Goal: Find specific page/section: Find specific page/section

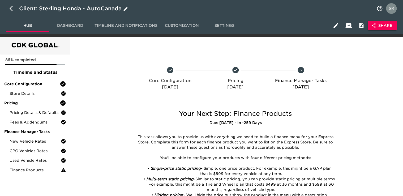
click at [9, 9] on button "button" at bounding box center [12, 8] width 13 height 13
select select "10"
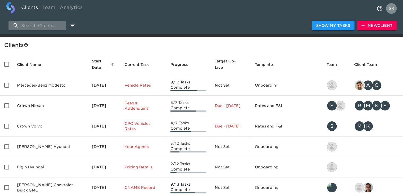
click at [36, 23] on input "search" at bounding box center [37, 25] width 57 height 9
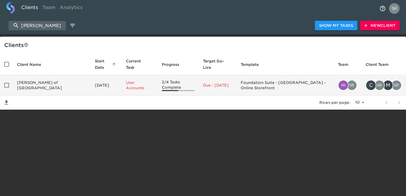
type input "[PERSON_NAME]"
click at [32, 75] on td "[PERSON_NAME] of [GEOGRAPHIC_DATA]" at bounding box center [52, 85] width 78 height 20
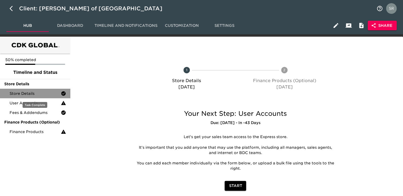
drag, startPoint x: 36, startPoint y: 95, endPoint x: 65, endPoint y: 92, distance: 28.9
click at [36, 95] on span "Store Details" at bounding box center [35, 93] width 51 height 5
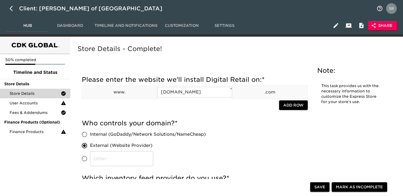
drag, startPoint x: 10, startPoint y: 9, endPoint x: 270, endPoint y: 13, distance: 260.1
click at [10, 9] on icon "button" at bounding box center [11, 8] width 3 height 5
select select "10"
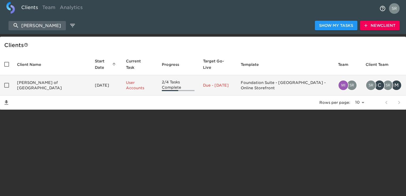
click at [41, 80] on td "[PERSON_NAME] of [GEOGRAPHIC_DATA]" at bounding box center [52, 85] width 78 height 20
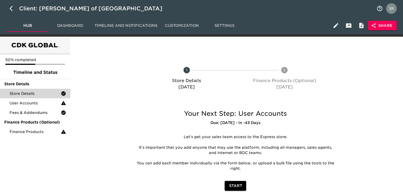
click at [379, 28] on span "Share" at bounding box center [382, 25] width 20 height 7
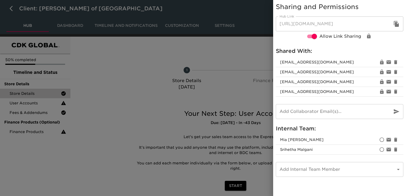
click at [145, 47] on div at bounding box center [203, 98] width 406 height 196
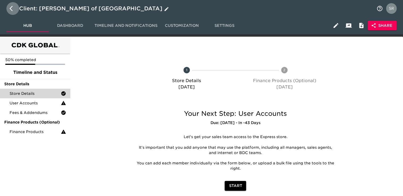
click at [9, 12] on button "button" at bounding box center [12, 8] width 13 height 13
select select "10"
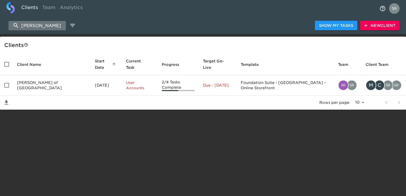
drag, startPoint x: 56, startPoint y: 27, endPoint x: 14, endPoint y: 22, distance: 42.9
click at [14, 22] on input "[PERSON_NAME]" at bounding box center [37, 25] width 57 height 9
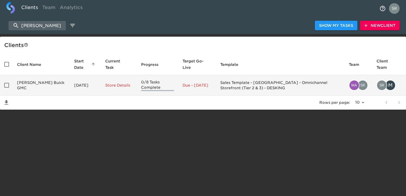
type input "[PERSON_NAME]"
click at [37, 82] on td "[PERSON_NAME] Buick GMC" at bounding box center [41, 85] width 57 height 20
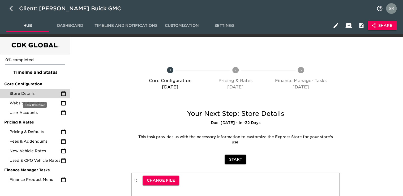
click at [37, 93] on span "Store Details" at bounding box center [35, 93] width 51 height 5
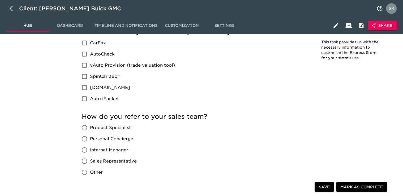
scroll to position [797, 0]
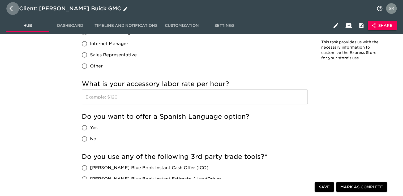
click at [11, 11] on icon "button" at bounding box center [13, 8] width 6 height 6
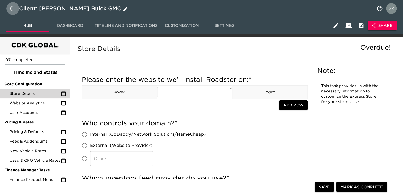
select select "10"
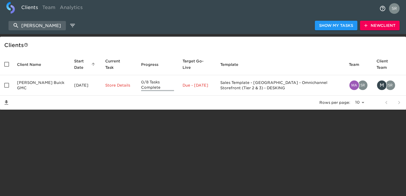
click at [51, 18] on div "[PERSON_NAME] Show My Tasks New Client" at bounding box center [203, 25] width 406 height 17
click at [26, 25] on input "[PERSON_NAME]" at bounding box center [37, 25] width 57 height 9
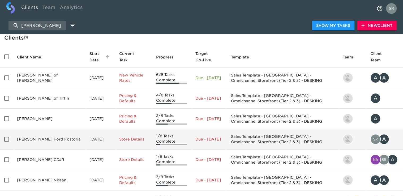
scroll to position [10, 0]
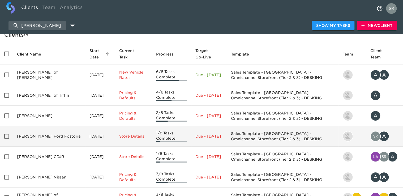
type input "[PERSON_NAME]"
click at [37, 134] on td "[PERSON_NAME] Ford Fostoria" at bounding box center [49, 136] width 73 height 20
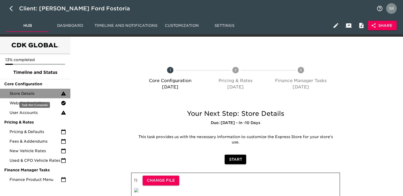
click at [9, 95] on div "Store Details" at bounding box center [35, 94] width 70 height 10
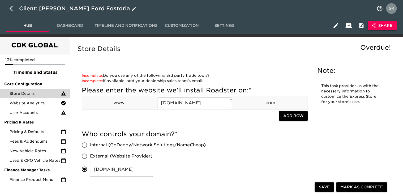
click at [9, 7] on button "button" at bounding box center [12, 8] width 13 height 13
select select "10"
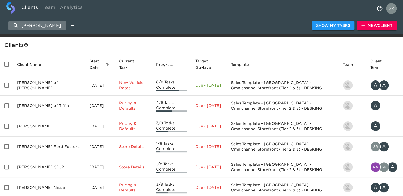
drag, startPoint x: 54, startPoint y: 27, endPoint x: 18, endPoint y: 26, distance: 36.4
click at [18, 26] on input "[PERSON_NAME]" at bounding box center [37, 25] width 57 height 9
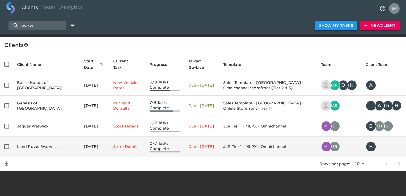
type input "warw"
click at [39, 152] on td "Land Rover Warwick" at bounding box center [46, 147] width 67 height 20
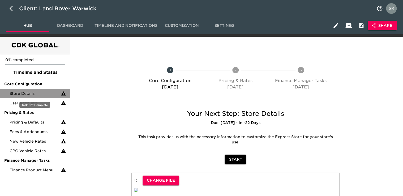
click at [23, 91] on span "Store Details" at bounding box center [35, 93] width 51 height 5
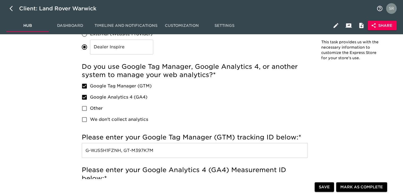
scroll to position [215, 0]
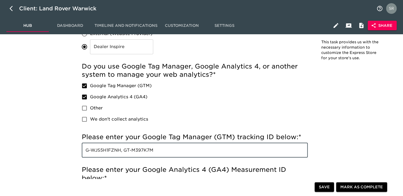
drag, startPoint x: 121, startPoint y: 150, endPoint x: 84, endPoint y: 149, distance: 37.0
click at [84, 149] on input "G-WJS5H1FZNH, GT-M397K7M" at bounding box center [195, 150] width 226 height 15
drag, startPoint x: 158, startPoint y: 149, endPoint x: 124, endPoint y: 148, distance: 34.0
click at [124, 148] on input "G-WJS5H1FZNH, GT-M397K7M" at bounding box center [195, 150] width 226 height 15
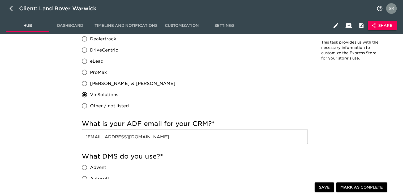
scroll to position [495, 0]
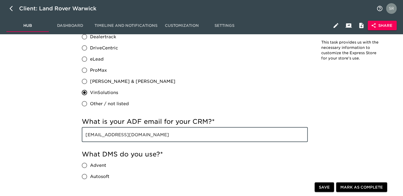
drag, startPoint x: 175, startPoint y: 135, endPoint x: 62, endPoint y: 127, distance: 112.4
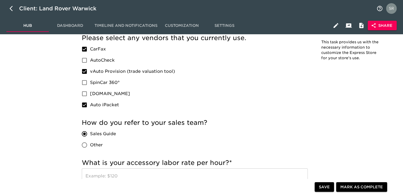
scroll to position [1000, 0]
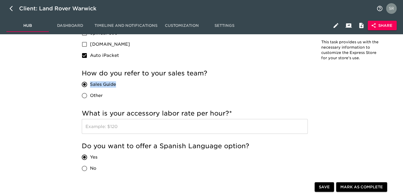
drag, startPoint x: 118, startPoint y: 83, endPoint x: 90, endPoint y: 82, distance: 27.9
click at [90, 82] on div "Sales Guide Other" at bounding box center [101, 90] width 39 height 22
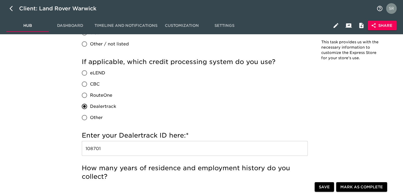
scroll to position [760, 0]
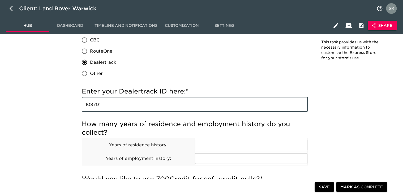
click at [89, 105] on input "108701" at bounding box center [195, 104] width 226 height 15
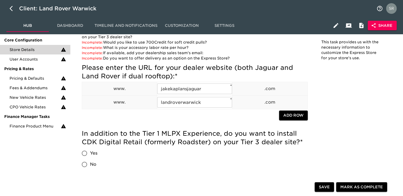
scroll to position [43, 0]
